Goal: Task Accomplishment & Management: Use online tool/utility

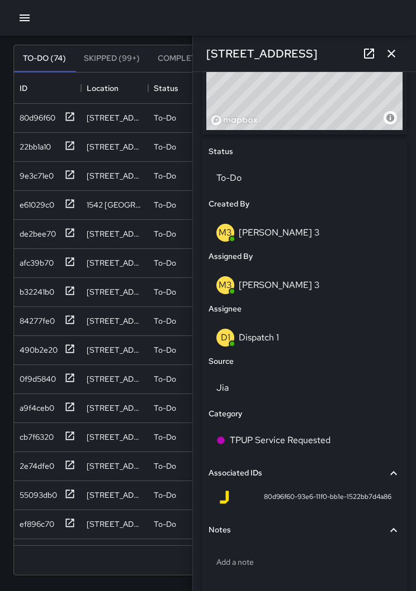
scroll to position [456, 0]
click at [303, 335] on div "D1 Dispatch 1" at bounding box center [304, 339] width 176 height 18
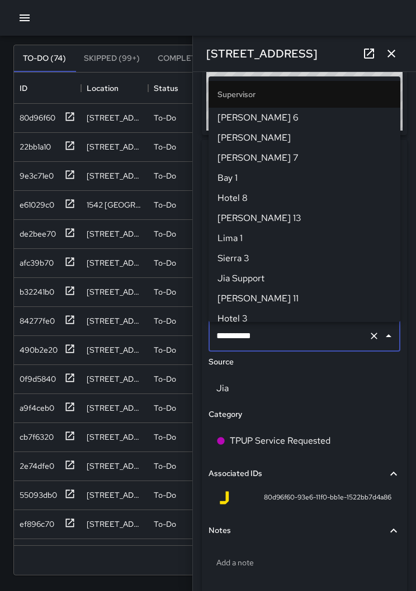
scroll to position [704, 0]
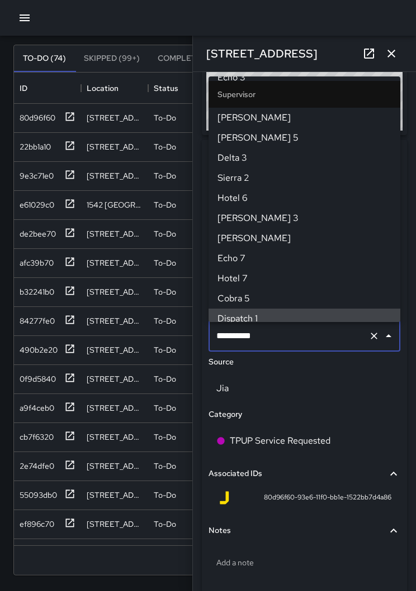
click at [374, 337] on icon "Clear" at bounding box center [373, 336] width 7 height 7
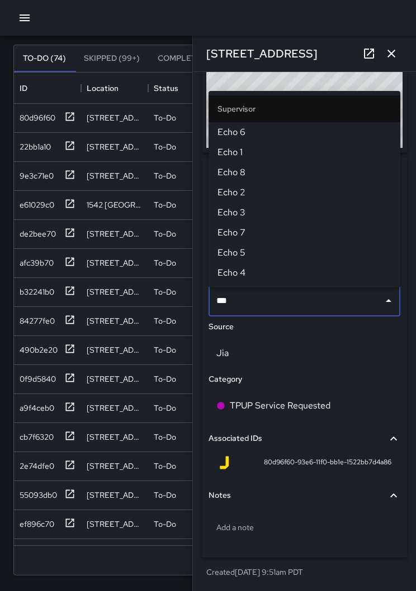
type input "****"
click at [252, 152] on span "Echo 1" at bounding box center [304, 152] width 174 height 13
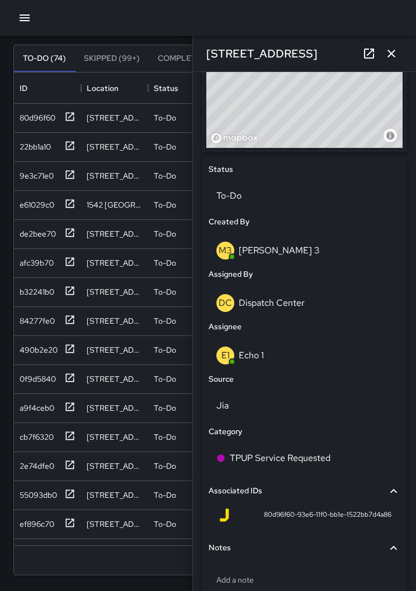
click at [387, 56] on icon "button" at bounding box center [390, 53] width 13 height 13
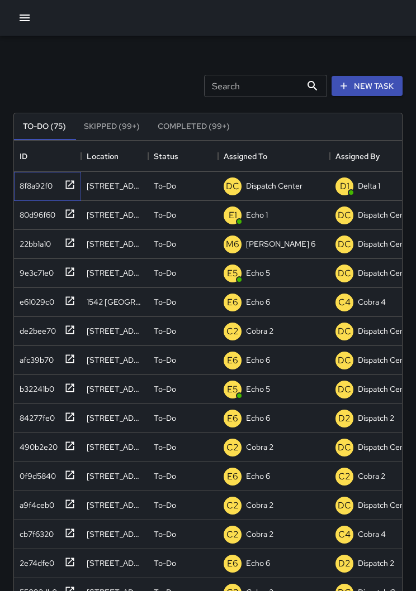
click at [71, 190] on div at bounding box center [68, 184] width 16 height 18
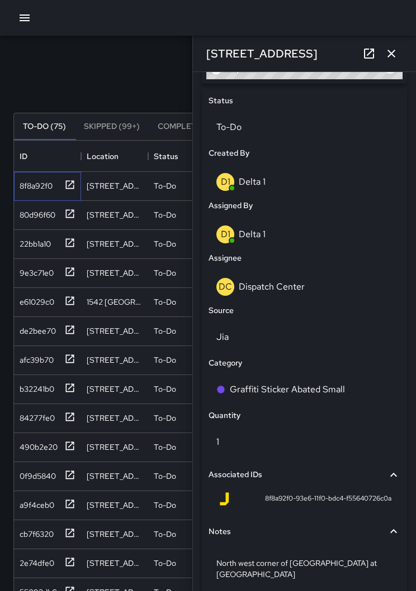
scroll to position [508, 0]
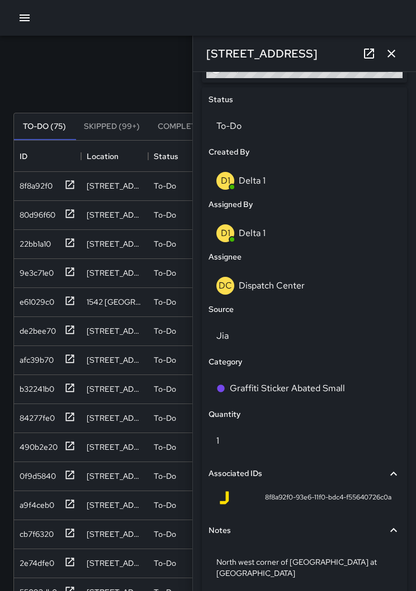
click at [329, 290] on div "DC Dispatch Center" at bounding box center [304, 286] width 176 height 18
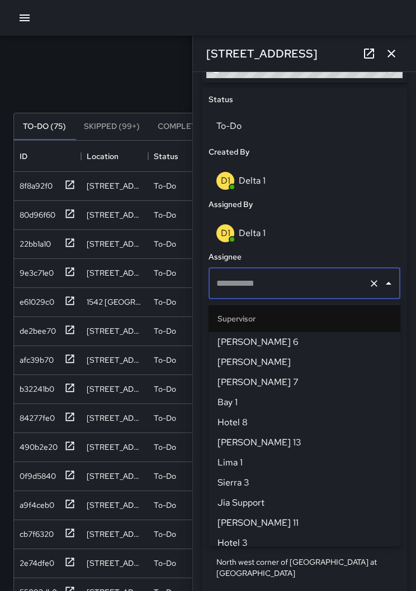
type input "**********"
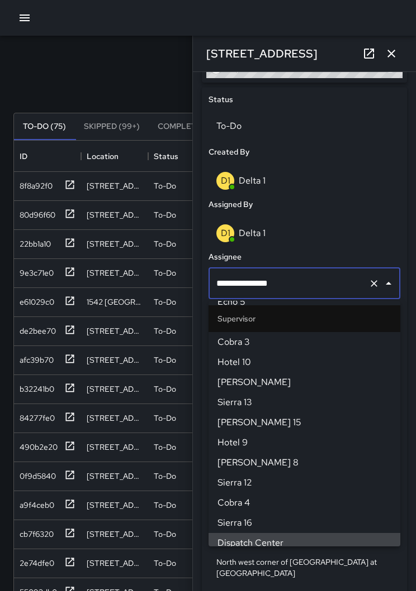
click at [370, 283] on icon "Clear" at bounding box center [373, 283] width 11 height 11
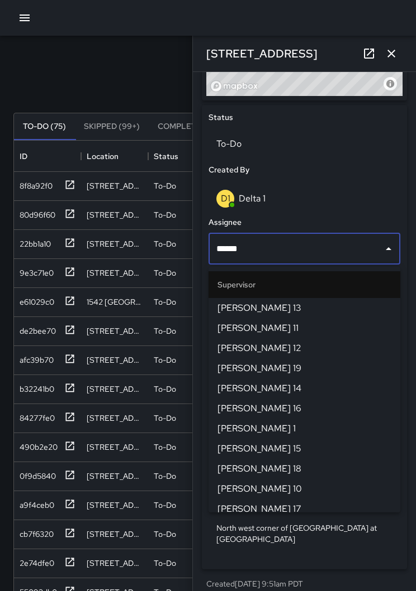
type input "******"
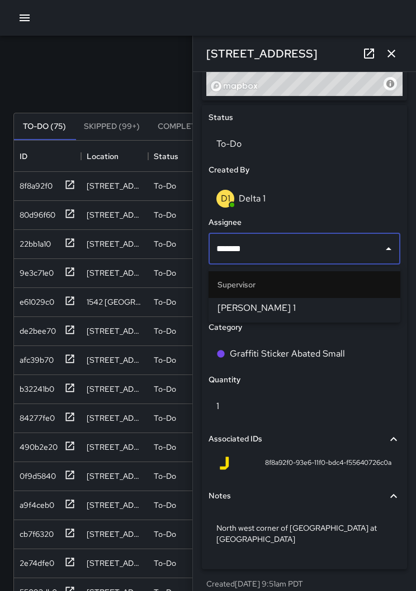
click at [294, 309] on span "[PERSON_NAME] 1" at bounding box center [304, 308] width 174 height 13
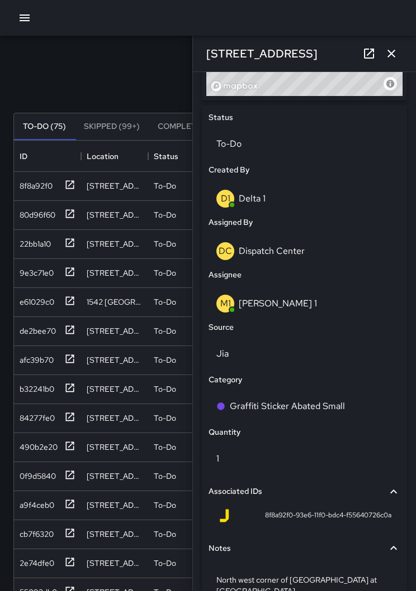
click at [395, 53] on icon "button" at bounding box center [390, 53] width 13 height 13
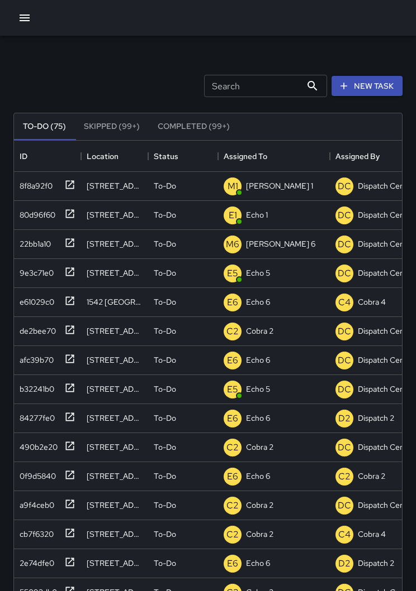
click at [394, 52] on div "Search Search New Task To-Do (75) Skipped (99+) Completed (99+) ID Location Sta…" at bounding box center [208, 348] width 416 height 624
